Goal: Task Accomplishment & Management: Complete application form

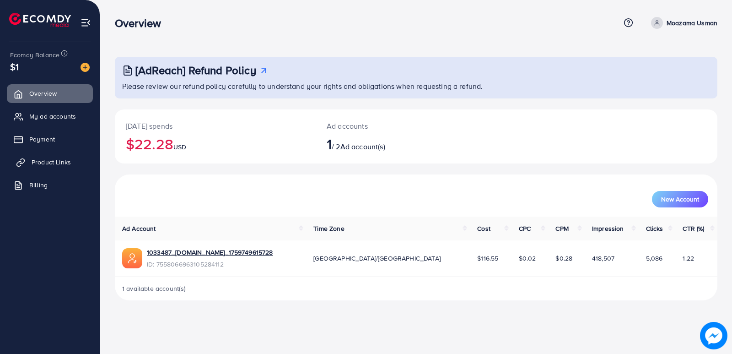
click at [50, 162] on span "Product Links" at bounding box center [51, 161] width 39 height 9
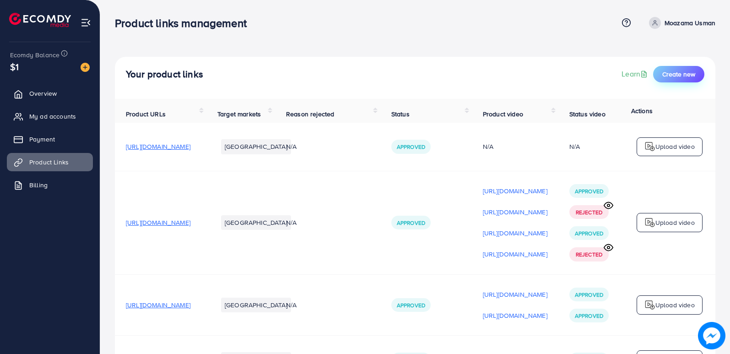
click at [671, 69] on button "Create new" at bounding box center [678, 74] width 51 height 16
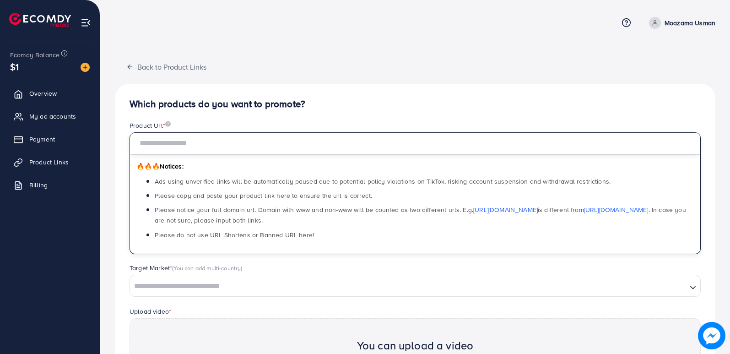
paste input "**********"
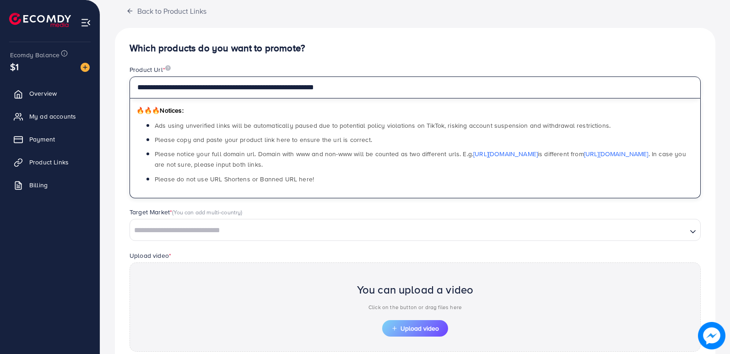
scroll to position [137, 0]
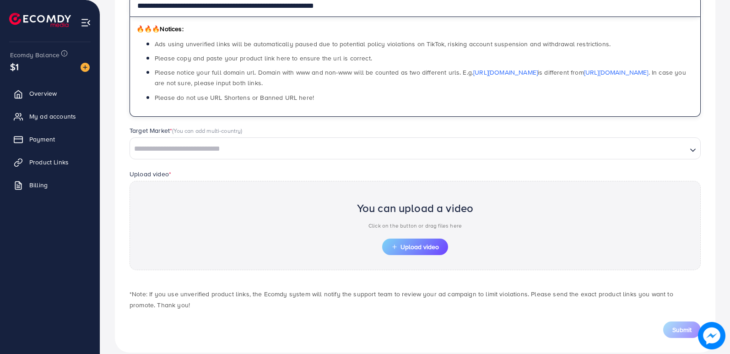
type input "**********"
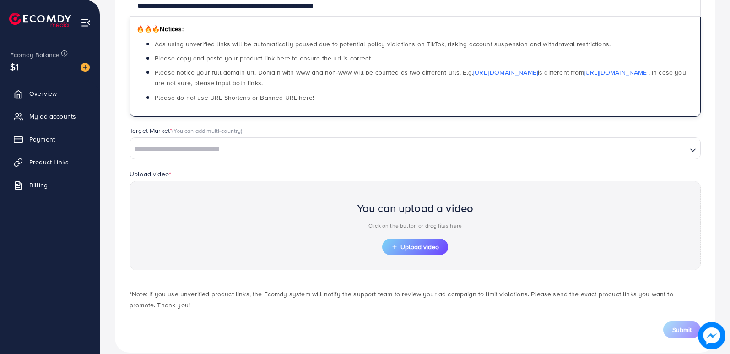
click at [229, 152] on input "Search for option" at bounding box center [408, 149] width 555 height 14
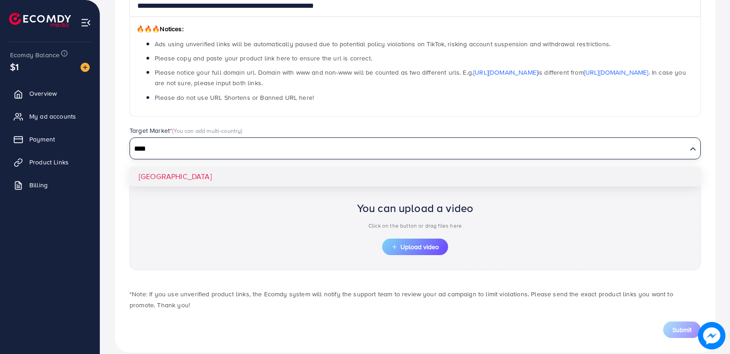
type input "****"
click at [177, 177] on div "**********" at bounding box center [415, 149] width 601 height 406
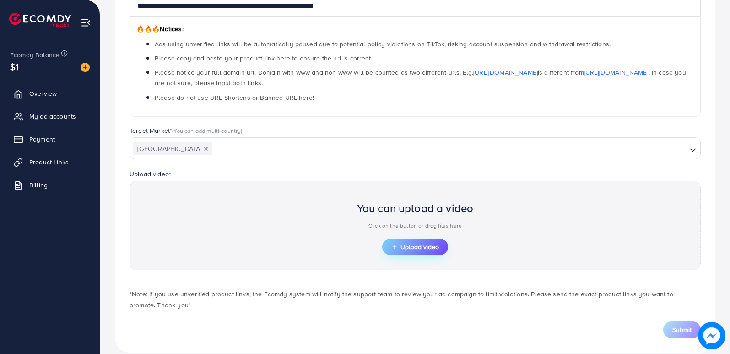
click at [411, 239] on button "Upload video" at bounding box center [415, 246] width 66 height 16
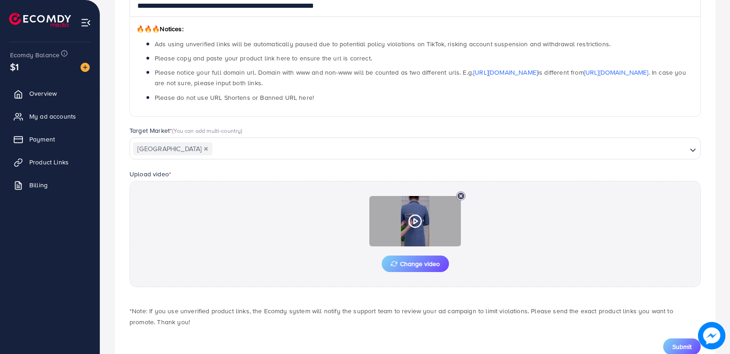
click at [410, 208] on div at bounding box center [415, 221] width 92 height 50
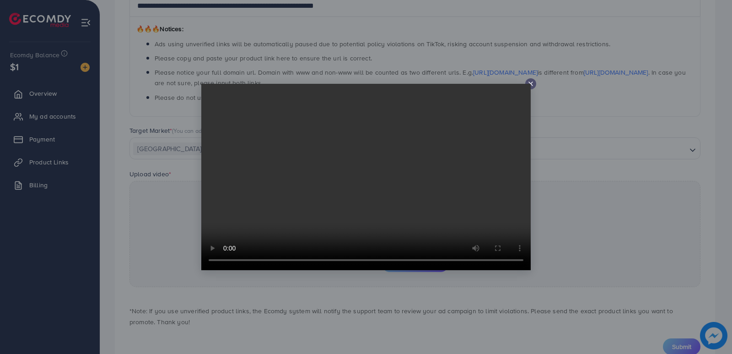
click at [533, 83] on icon at bounding box center [530, 83] width 7 height 7
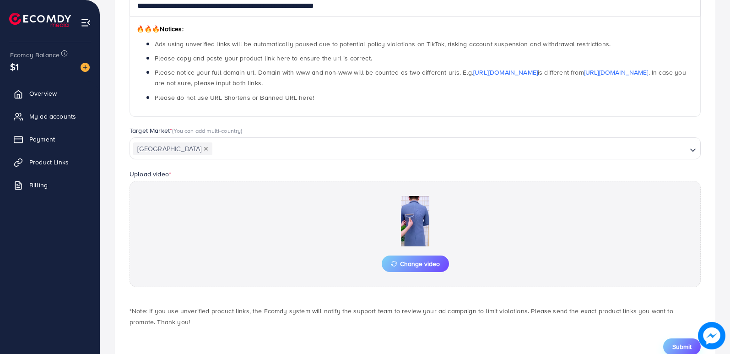
click at [678, 346] on span "Submit" at bounding box center [681, 346] width 19 height 9
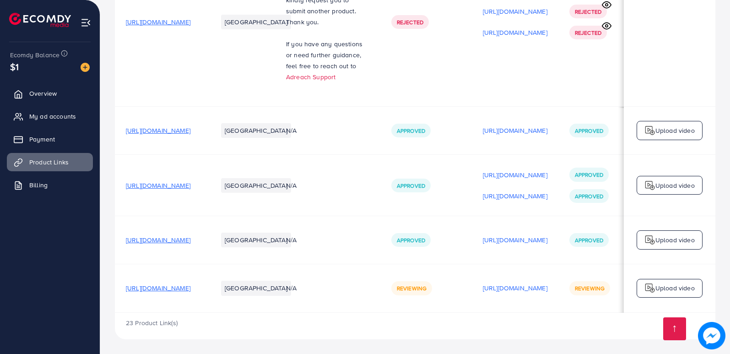
scroll to position [1942, 0]
click at [675, 292] on div "Upload video" at bounding box center [670, 288] width 66 height 19
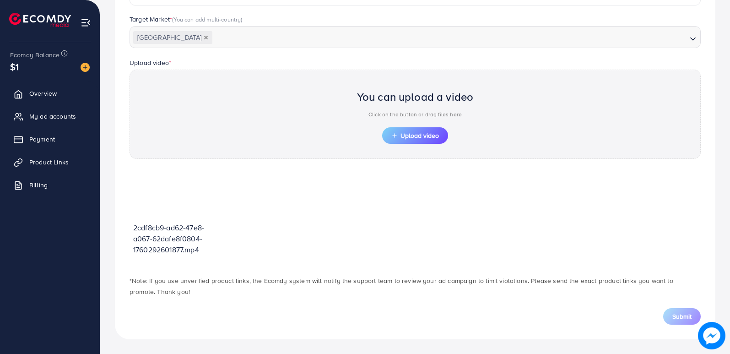
scroll to position [249, 0]
click at [417, 129] on button "Upload video" at bounding box center [415, 135] width 66 height 16
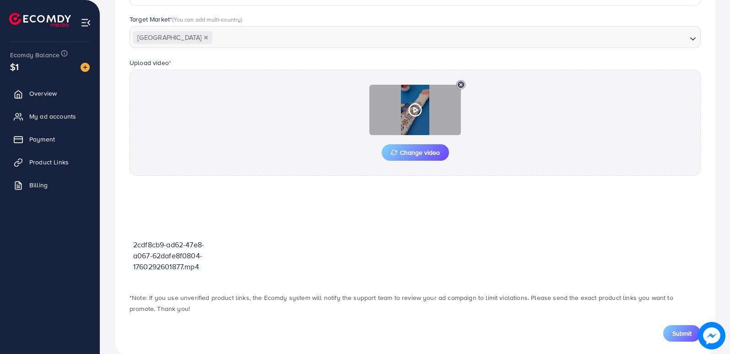
click at [416, 106] on icon at bounding box center [415, 110] width 15 height 15
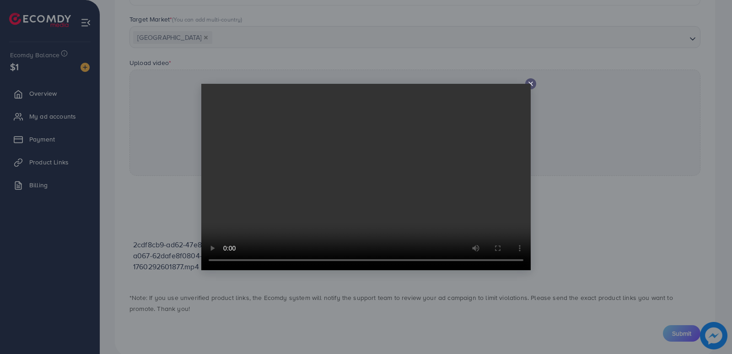
click at [531, 82] on icon at bounding box center [530, 83] width 7 height 7
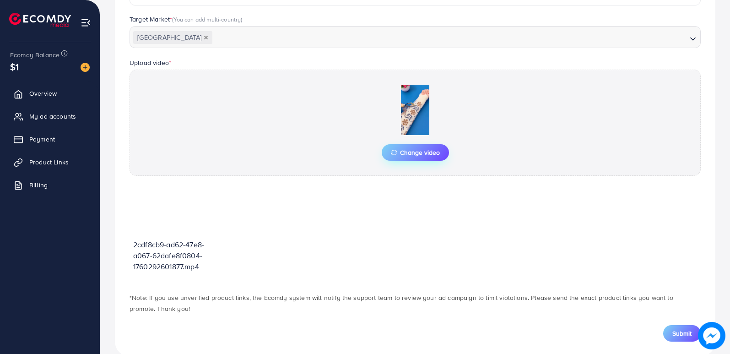
click at [426, 150] on span "Change video" at bounding box center [415, 152] width 49 height 6
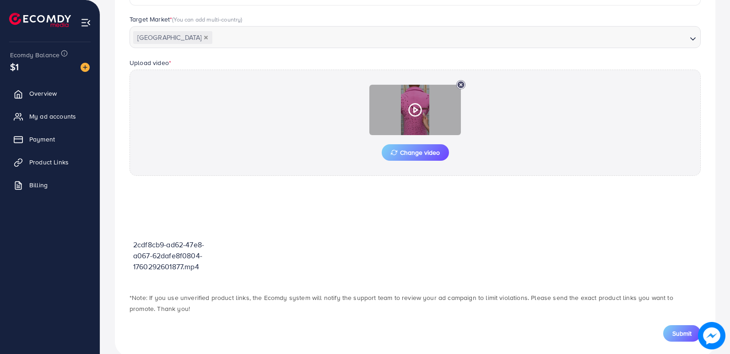
click at [421, 115] on icon at bounding box center [415, 110] width 15 height 15
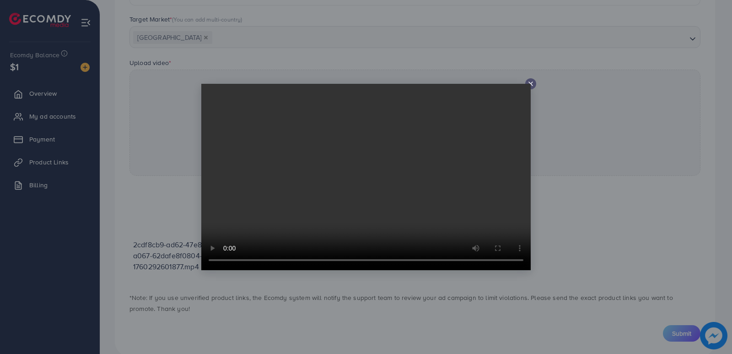
click at [531, 85] on icon at bounding box center [530, 83] width 7 height 7
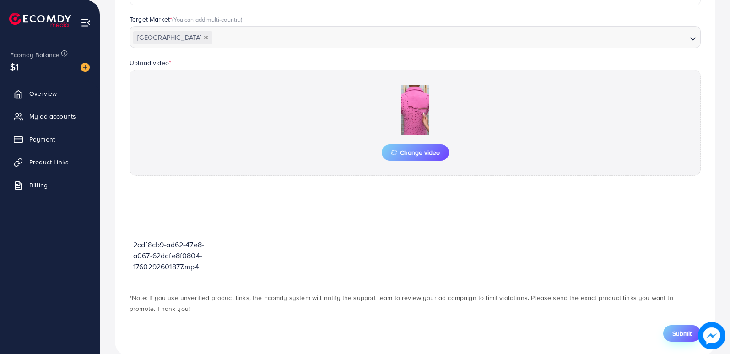
click at [684, 332] on span "Submit" at bounding box center [681, 333] width 19 height 9
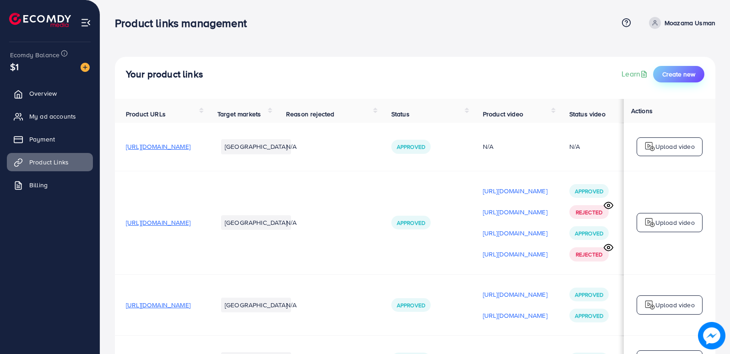
click at [690, 71] on span "Create new" at bounding box center [678, 74] width 33 height 9
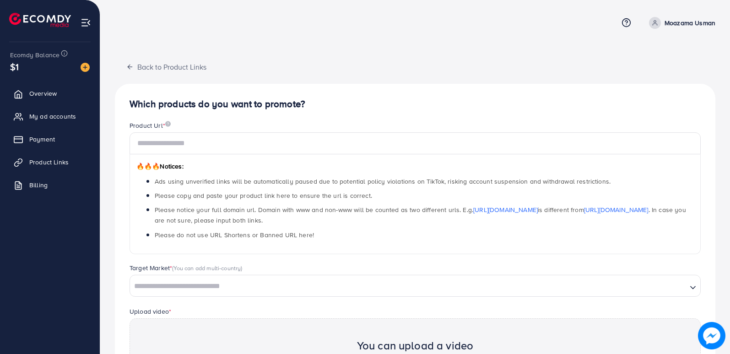
click at [261, 282] on input "Search for option" at bounding box center [408, 286] width 555 height 14
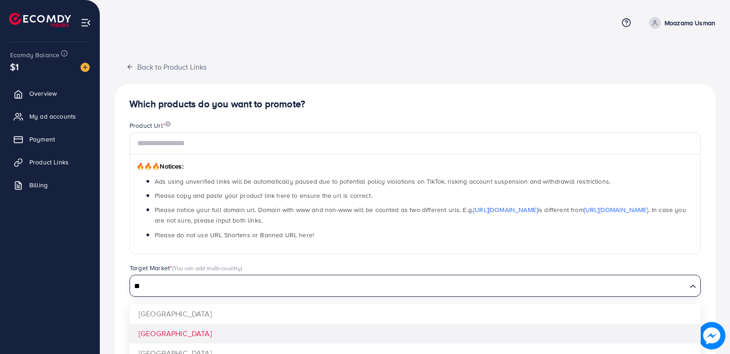
type input "**"
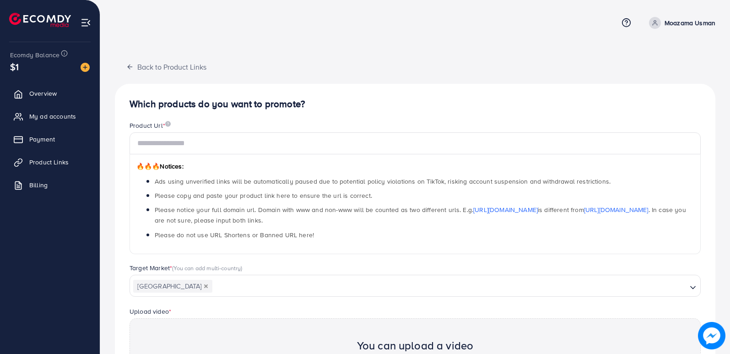
click at [195, 329] on div "Which products do you want to promote? Product Url * 🔥🔥🔥 Notices: Ads using unv…" at bounding box center [415, 287] width 601 height 406
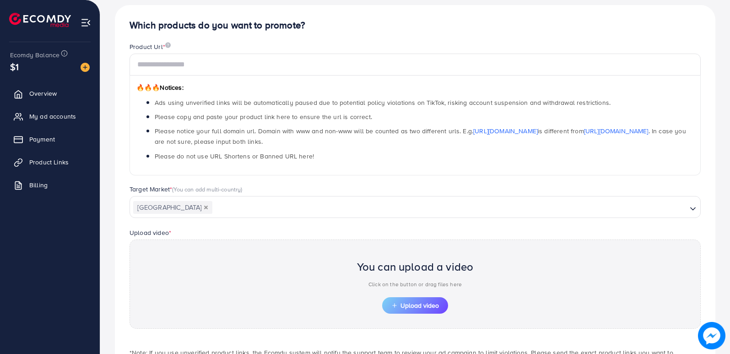
scroll to position [151, 0]
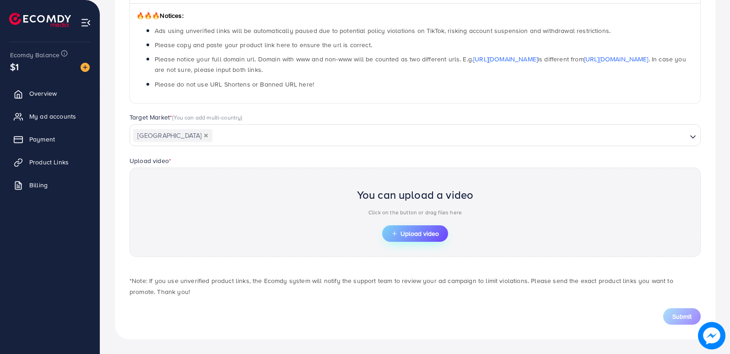
click at [399, 229] on button "Upload video" at bounding box center [415, 233] width 66 height 16
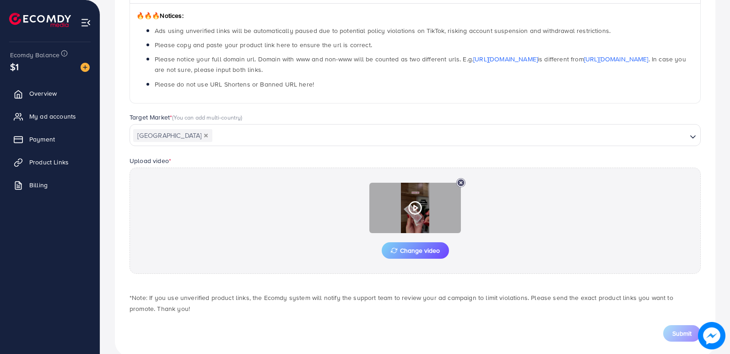
click at [418, 200] on icon at bounding box center [415, 207] width 15 height 15
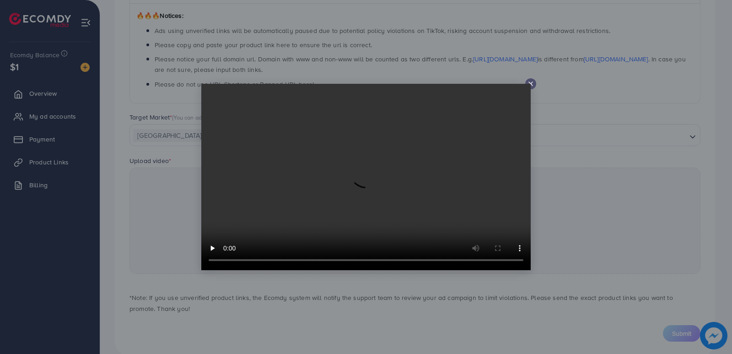
click at [414, 200] on video at bounding box center [366, 177] width 330 height 186
click at [533, 83] on icon at bounding box center [530, 83] width 7 height 7
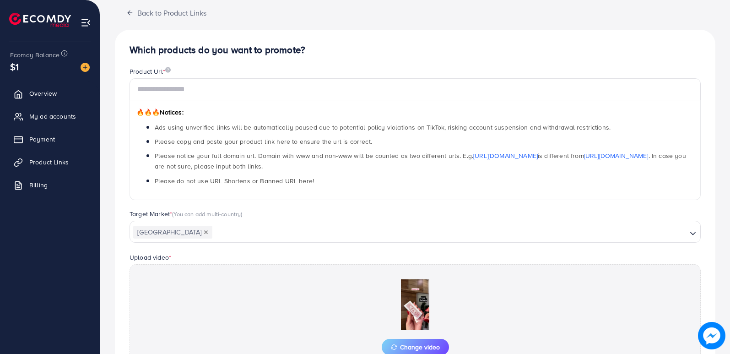
scroll to position [0, 0]
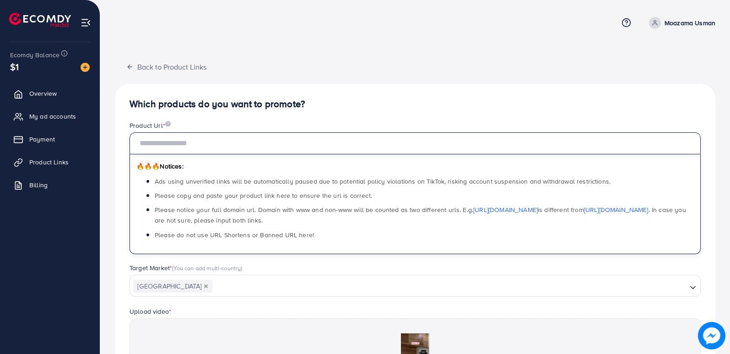
paste input "**********"
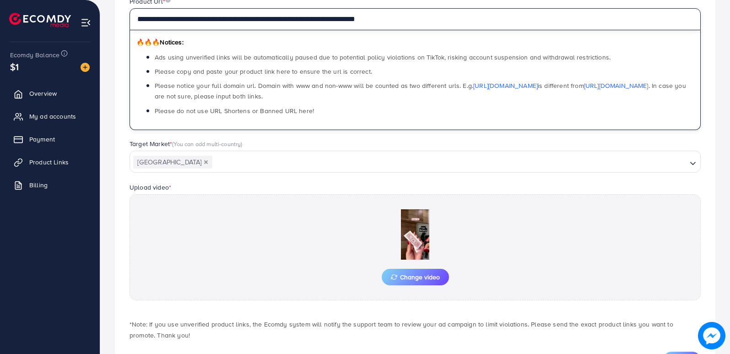
scroll to position [168, 0]
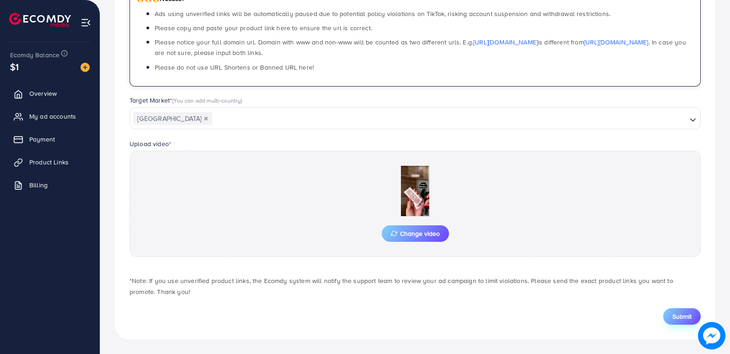
type input "**********"
click at [675, 314] on span "Submit" at bounding box center [681, 316] width 19 height 9
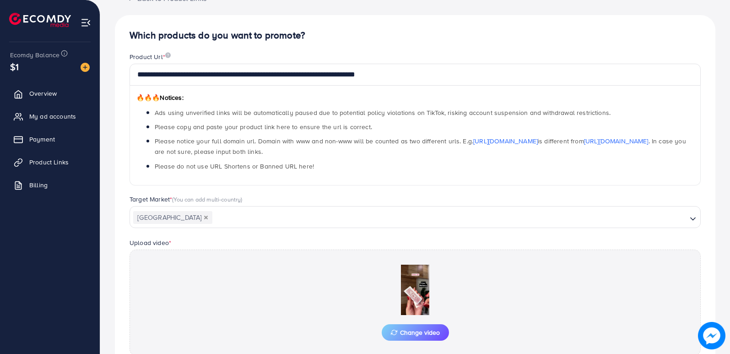
scroll to position [137, 0]
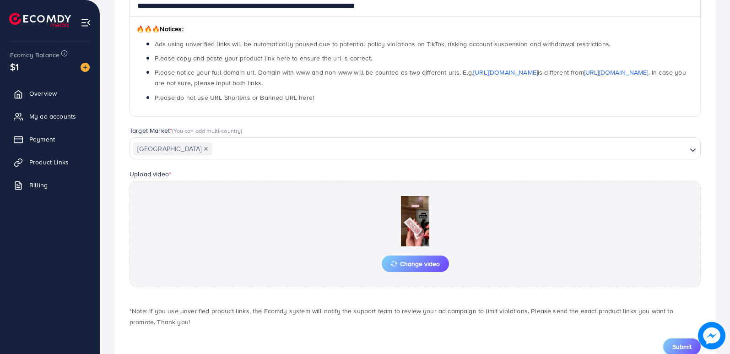
click at [680, 346] on span "Submit" at bounding box center [681, 346] width 19 height 9
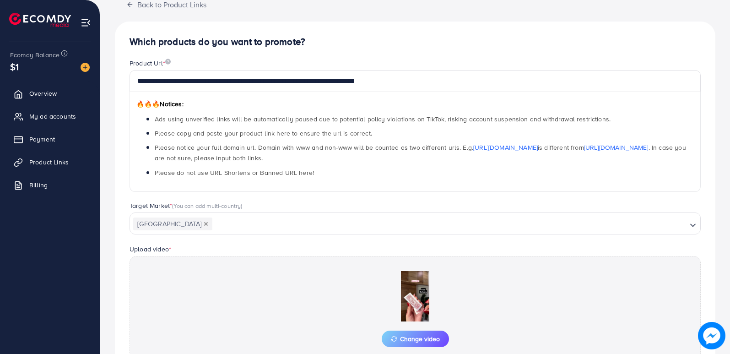
scroll to position [0, 0]
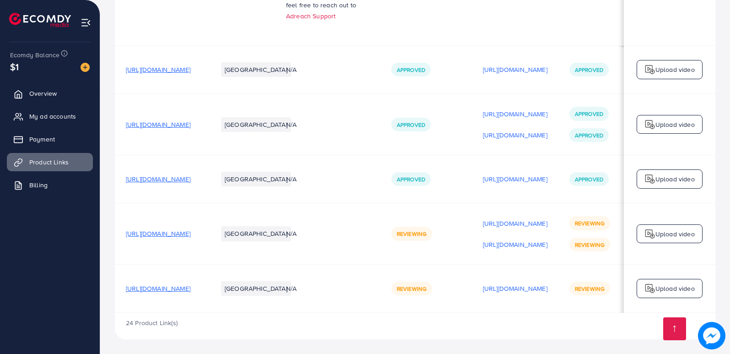
scroll to position [2003, 0]
